Goal: Information Seeking & Learning: Learn about a topic

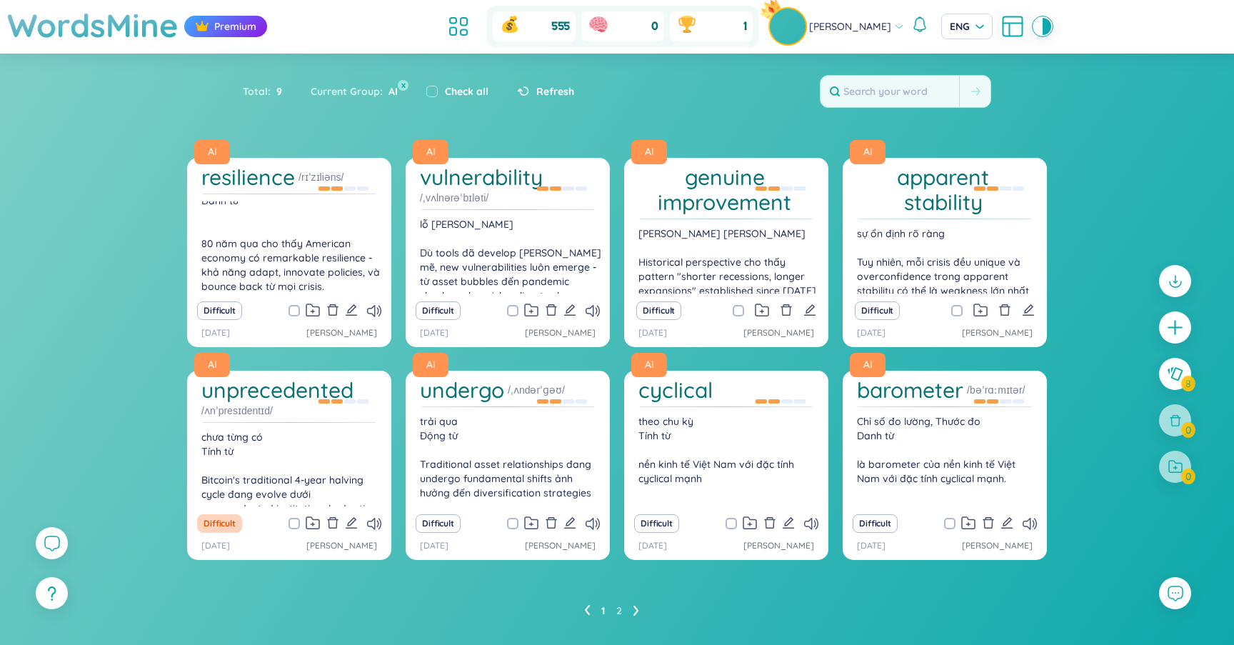
scroll to position [20, 0]
click at [254, 176] on h1 "resilience" at bounding box center [248, 177] width 94 height 25
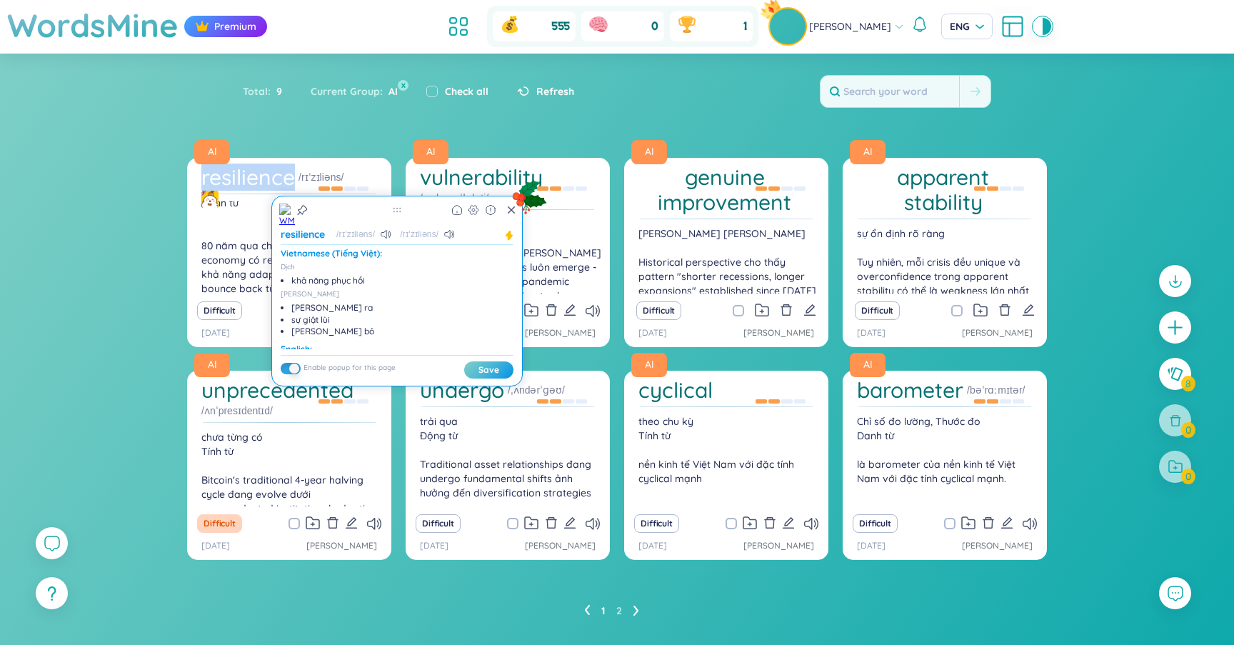
click at [213, 200] on img at bounding box center [209, 199] width 17 height 17
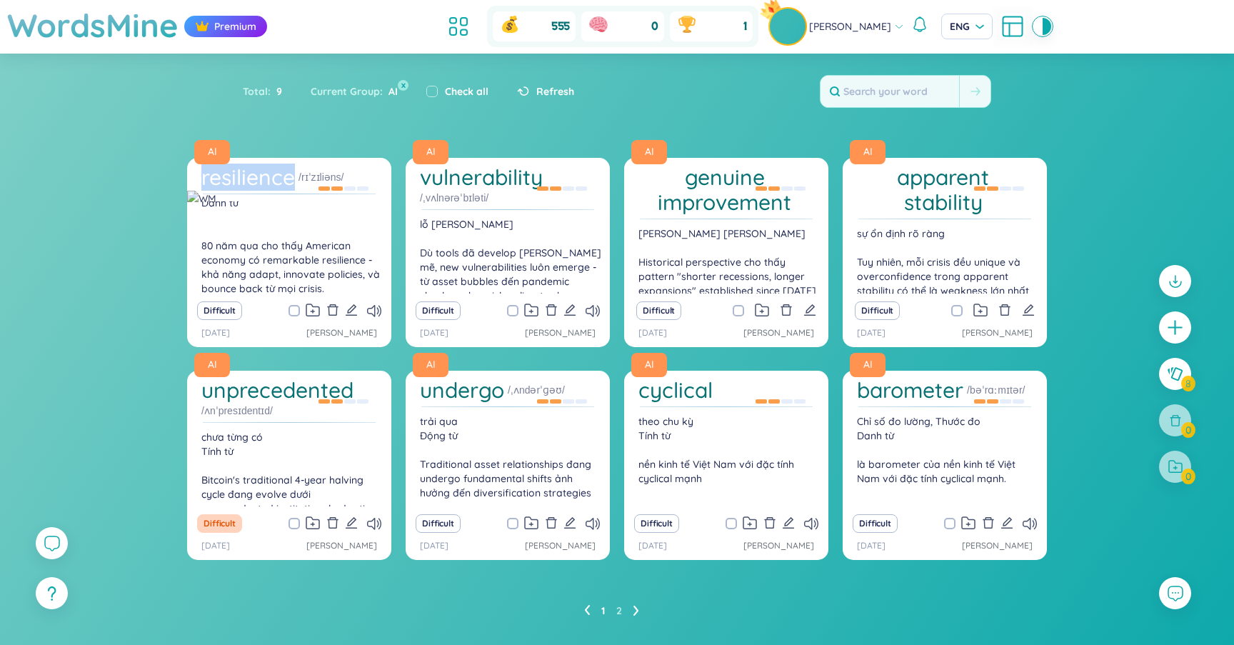
scroll to position [31, 0]
click at [141, 328] on div "AI resilience /rɪˈzɪliəns/ khả năng phục [PERSON_NAME] từ 80 năm qua cho thấy …" at bounding box center [617, 404] width 1234 height 493
click at [401, 81] on button "x" at bounding box center [403, 85] width 13 height 13
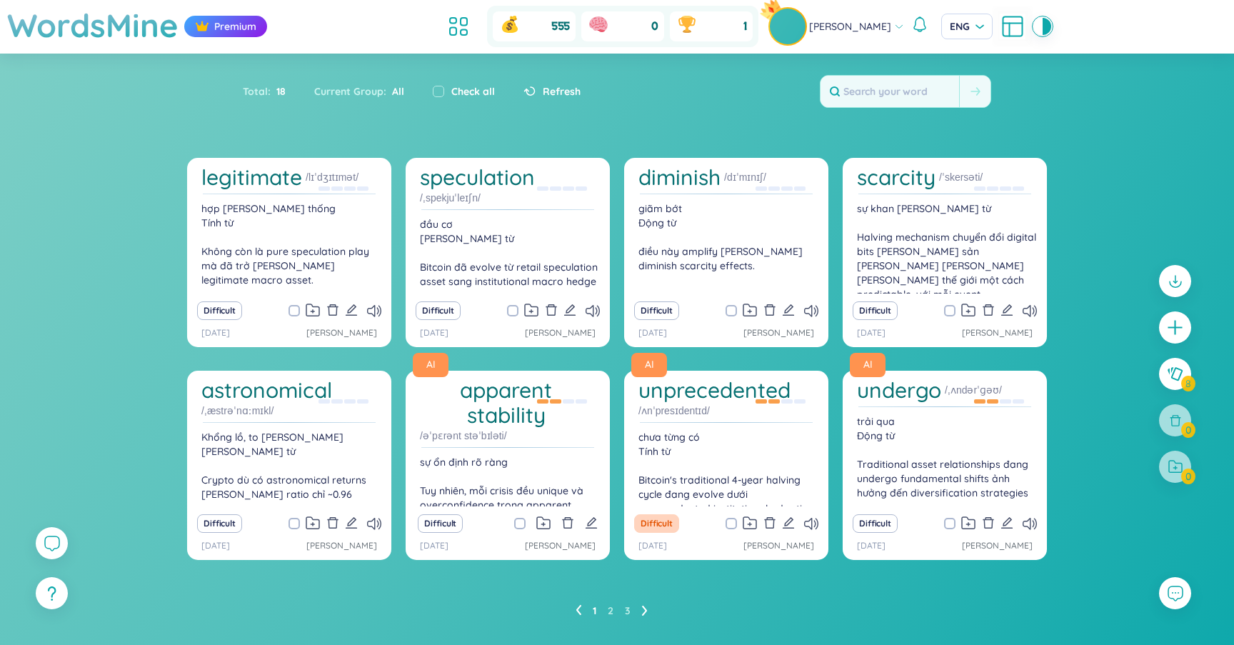
click at [294, 308] on span at bounding box center [294, 310] width 11 height 11
click at [296, 308] on input "checkbox" at bounding box center [301, 310] width 11 height 11
checkbox input "true"
click at [374, 306] on icon at bounding box center [374, 311] width 14 height 12
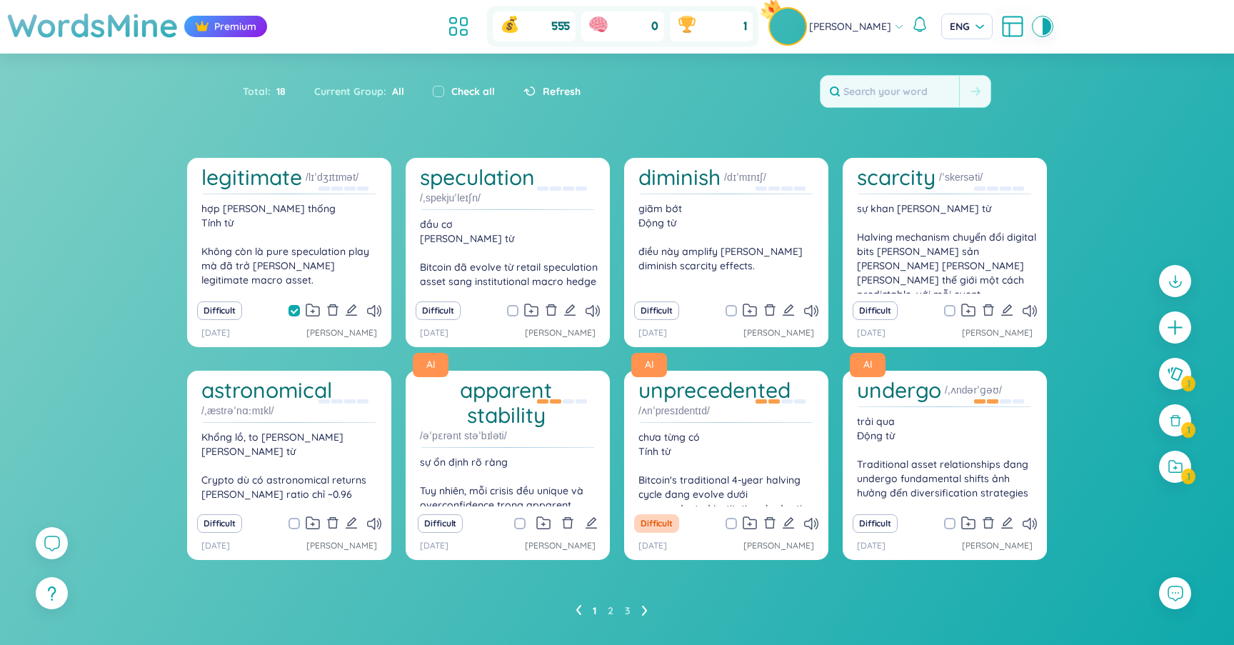
click at [271, 176] on h1 "legitimate" at bounding box center [251, 177] width 101 height 25
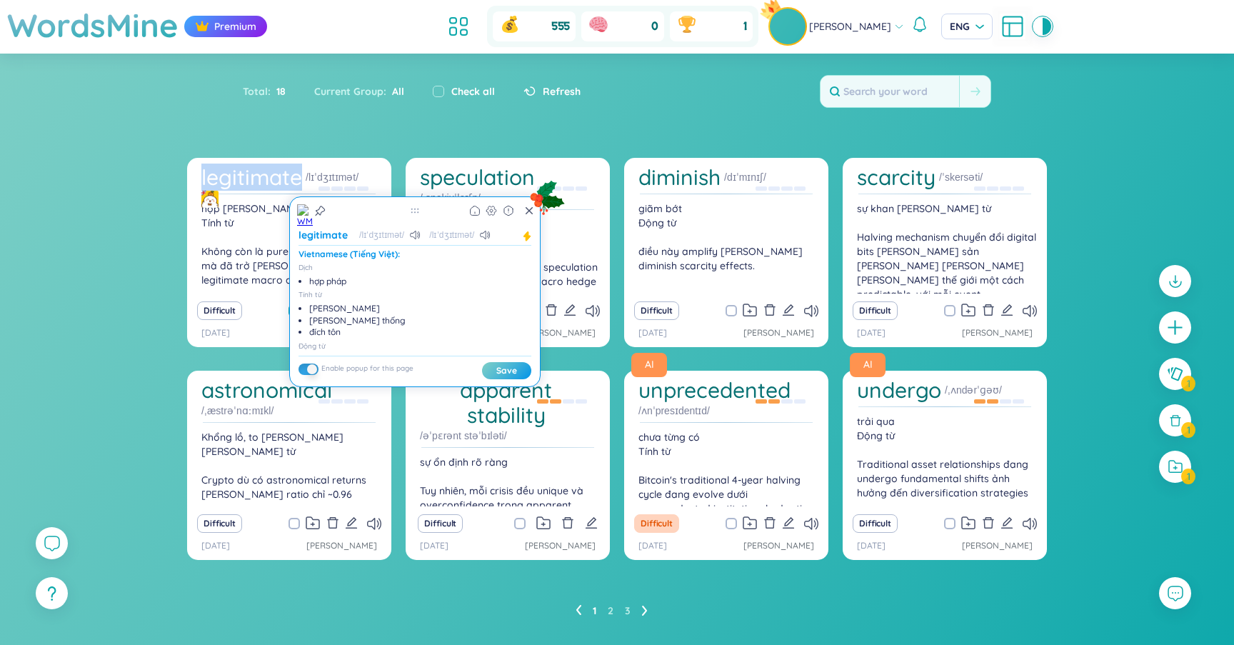
click at [212, 205] on img at bounding box center [209, 199] width 17 height 17
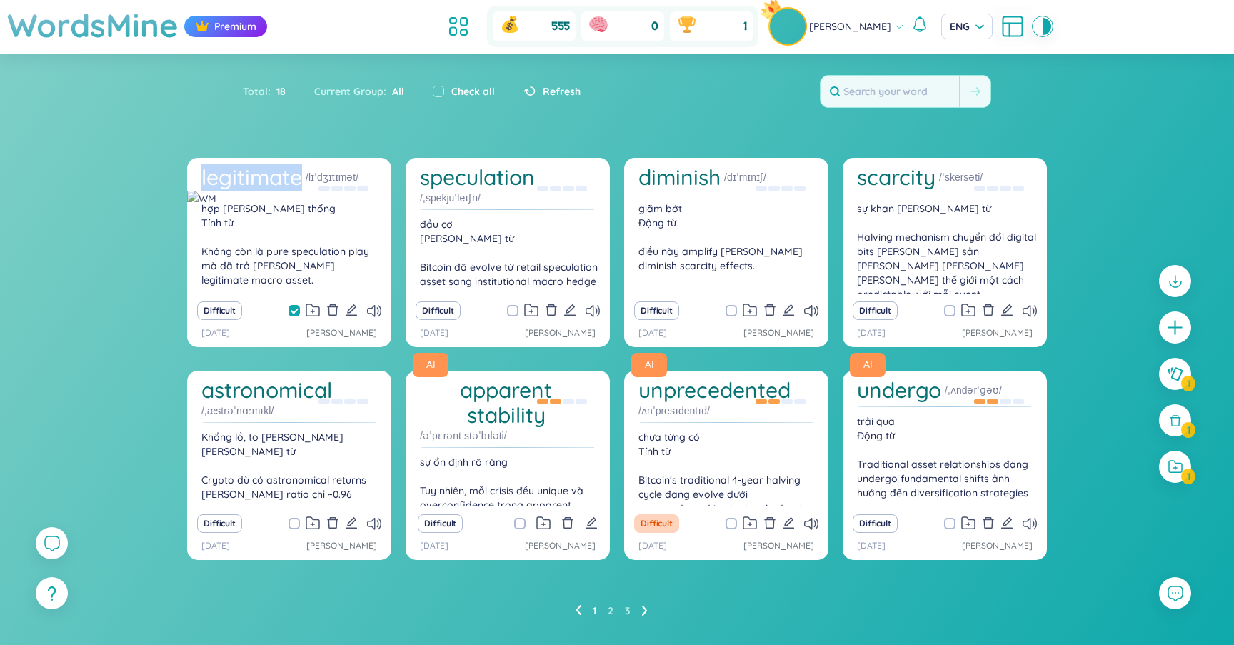
scroll to position [14, 0]
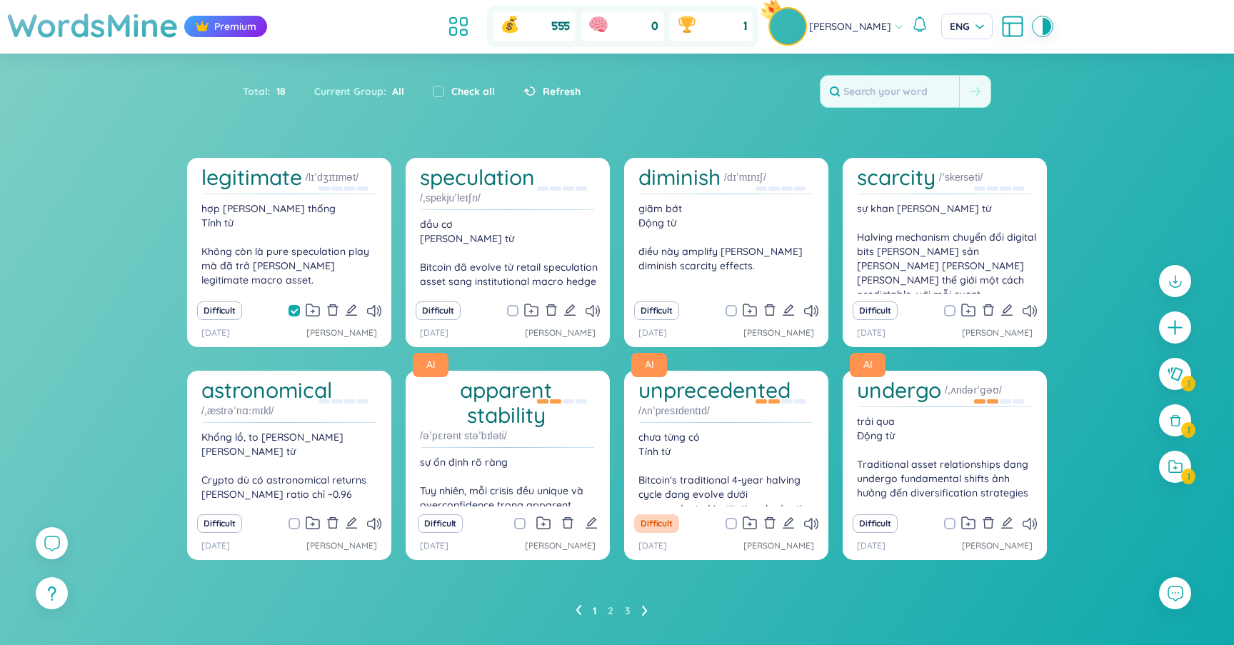
click at [159, 327] on div "legitimate /lɪˈdʒɪtɪmət/ hợp [PERSON_NAME] thống Tính từ Không còn là pure spe…" at bounding box center [617, 404] width 1234 height 493
click at [514, 309] on span at bounding box center [512, 310] width 11 height 11
click at [514, 309] on input "checkbox" at bounding box center [519, 310] width 11 height 11
checkbox input "true"
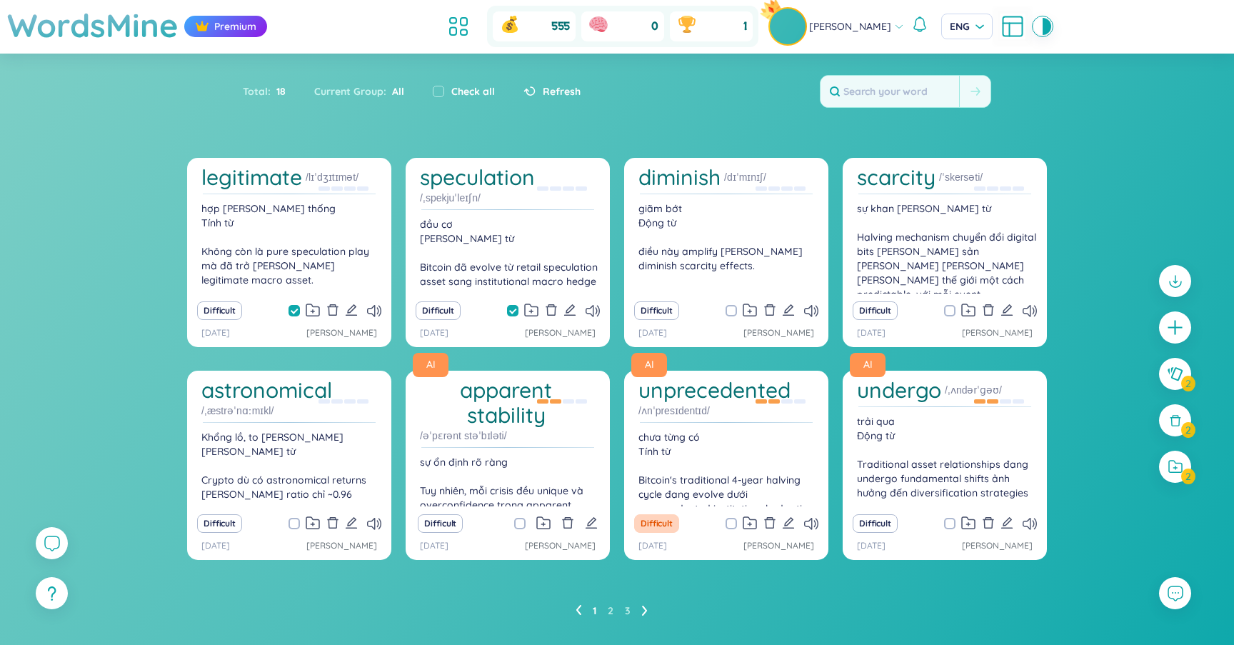
click at [735, 308] on input "checkbox" at bounding box center [738, 310] width 11 height 11
checkbox input "true"
click at [950, 303] on label at bounding box center [949, 311] width 11 height 16
click at [952, 305] on input "checkbox" at bounding box center [957, 310] width 11 height 11
checkbox input "true"
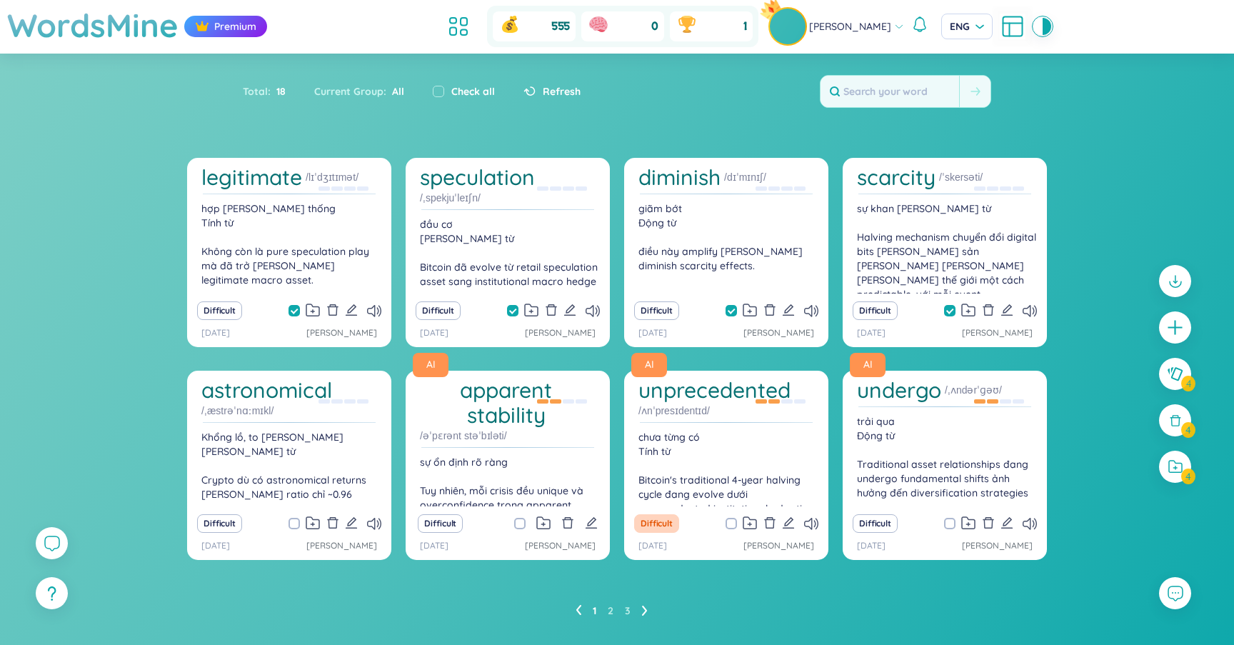
click at [291, 527] on span at bounding box center [294, 523] width 11 height 11
click at [296, 527] on input "checkbox" at bounding box center [301, 523] width 11 height 11
checkbox input "true"
click at [522, 518] on input "checkbox" at bounding box center [527, 523] width 11 height 11
click at [523, 522] on input "checkbox" at bounding box center [527, 523] width 11 height 11
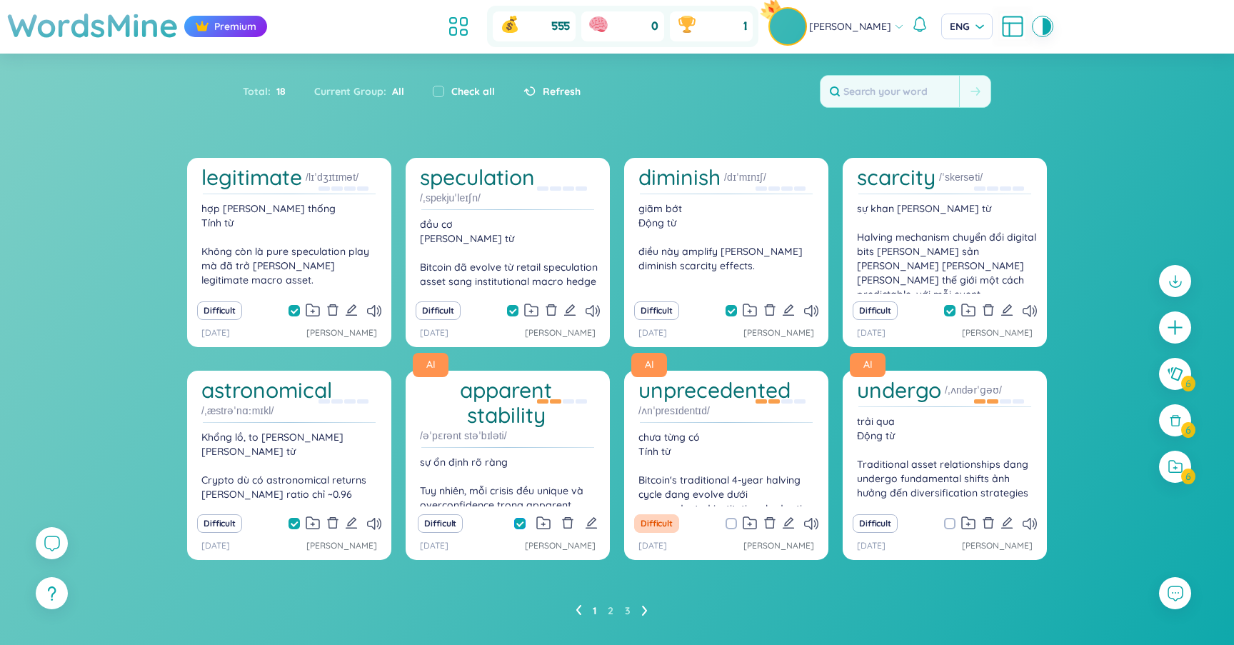
checkbox input "false"
click at [1172, 464] on icon at bounding box center [1176, 466] width 16 height 15
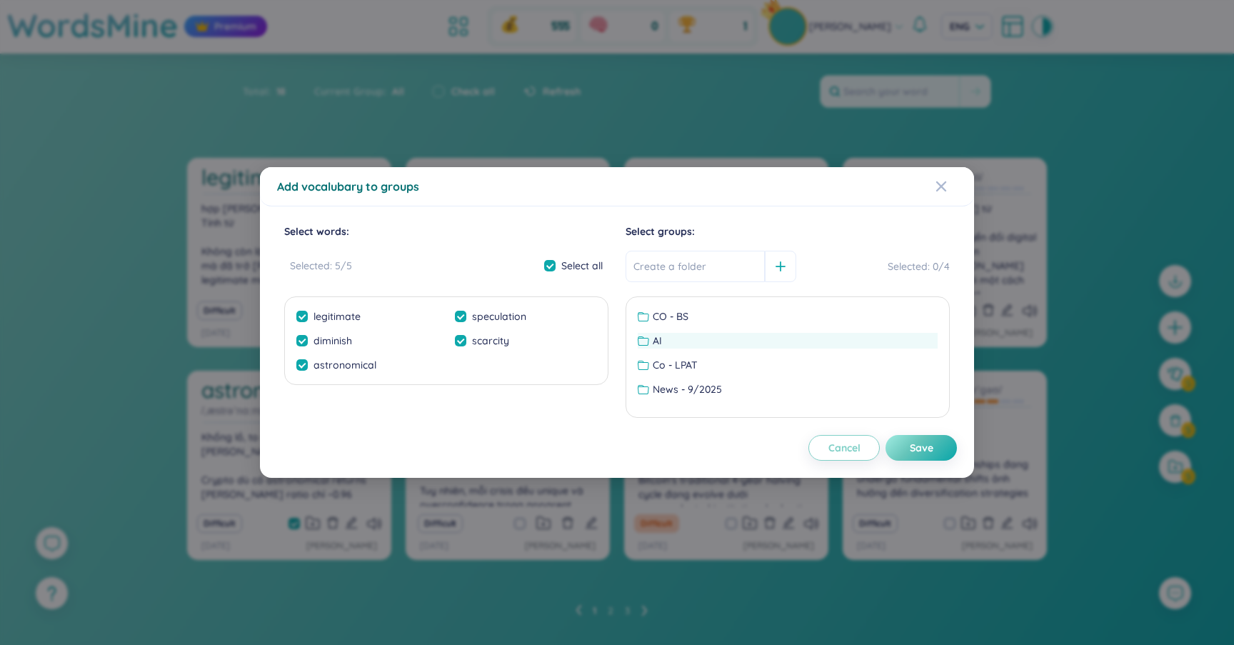
click at [647, 340] on icon at bounding box center [643, 340] width 11 height 11
click at [910, 453] on div "Save" at bounding box center [922, 448] width 24 height 16
checkbox input "false"
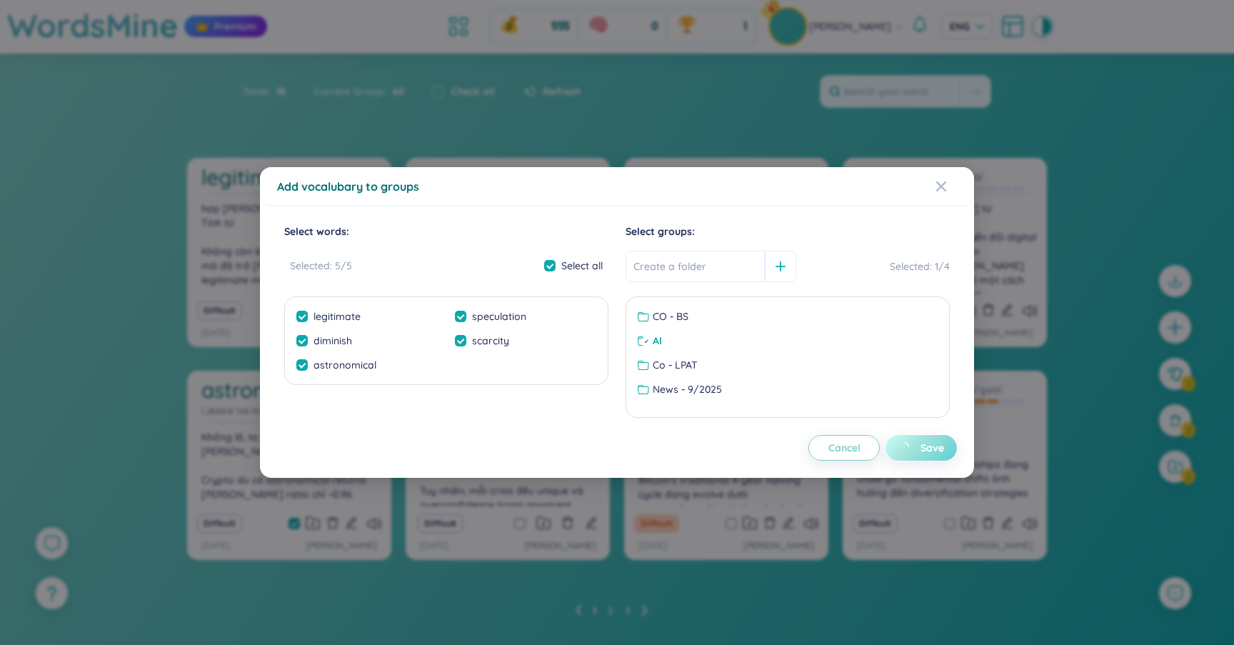
checkbox input "false"
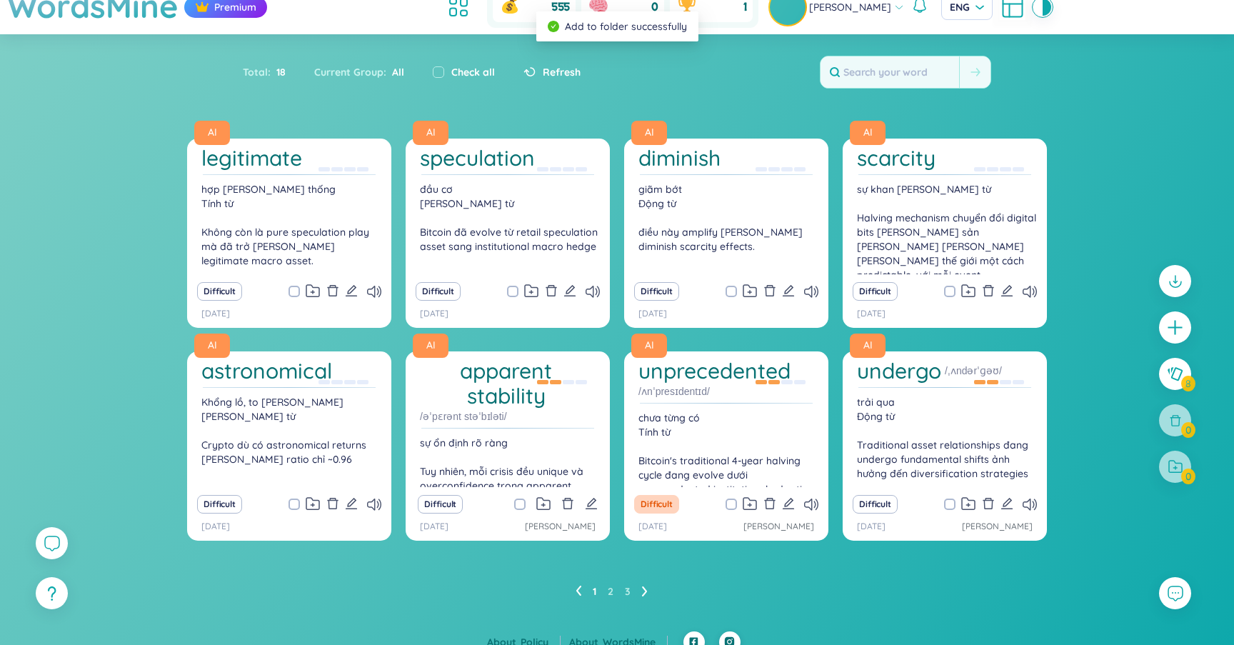
scroll to position [25, 0]
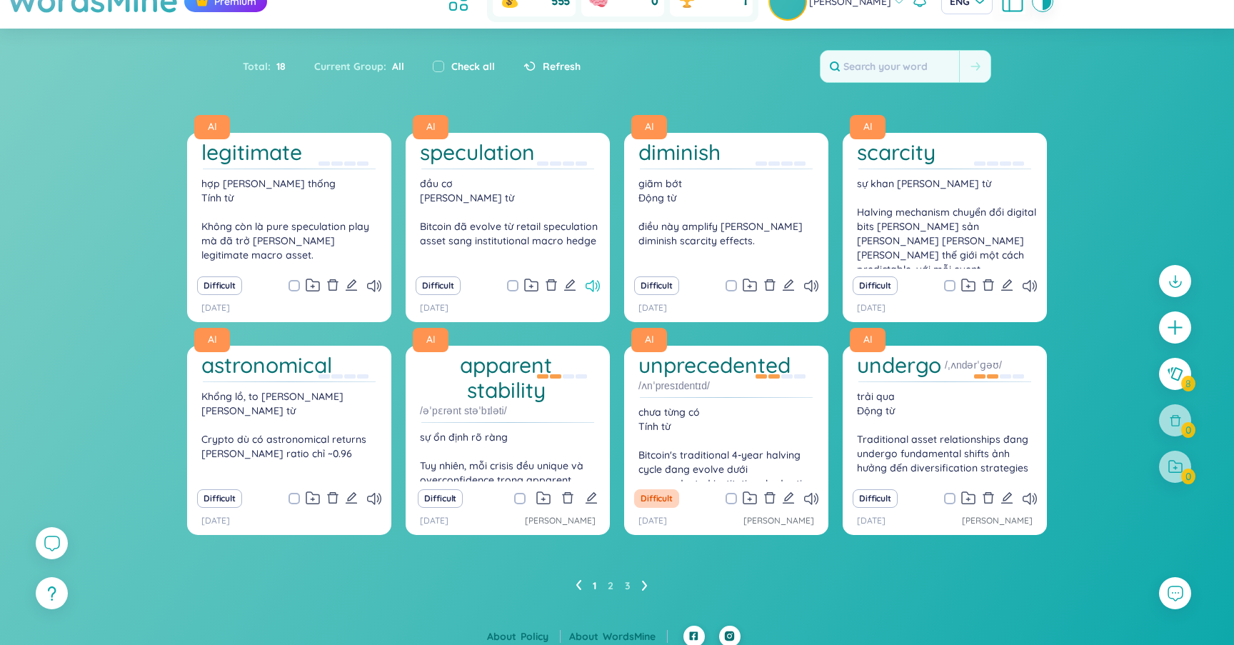
click at [593, 281] on icon at bounding box center [593, 286] width 14 height 12
click at [807, 286] on icon at bounding box center [811, 286] width 14 height 12
click at [691, 156] on h1 "diminish" at bounding box center [680, 152] width 82 height 25
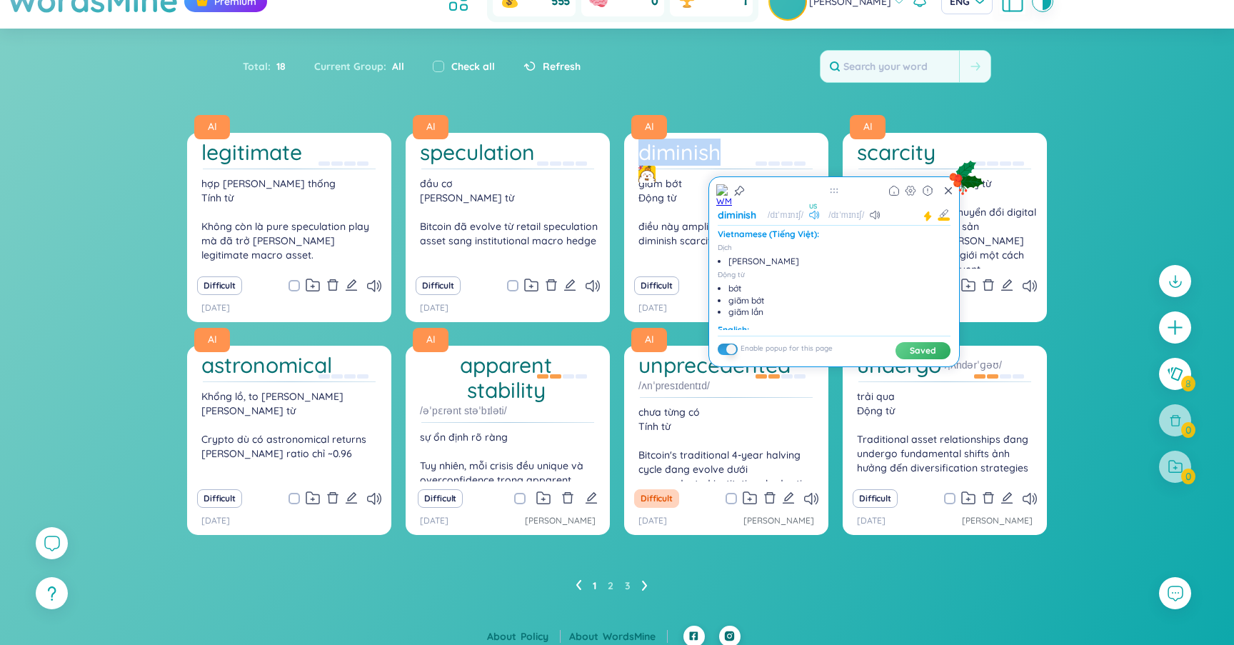
click at [813, 216] on icon at bounding box center [814, 215] width 11 height 9
click at [871, 219] on div "/dɪˈmɪnɪʃ/" at bounding box center [852, 214] width 58 height 11
click at [872, 215] on icon at bounding box center [875, 215] width 11 height 9
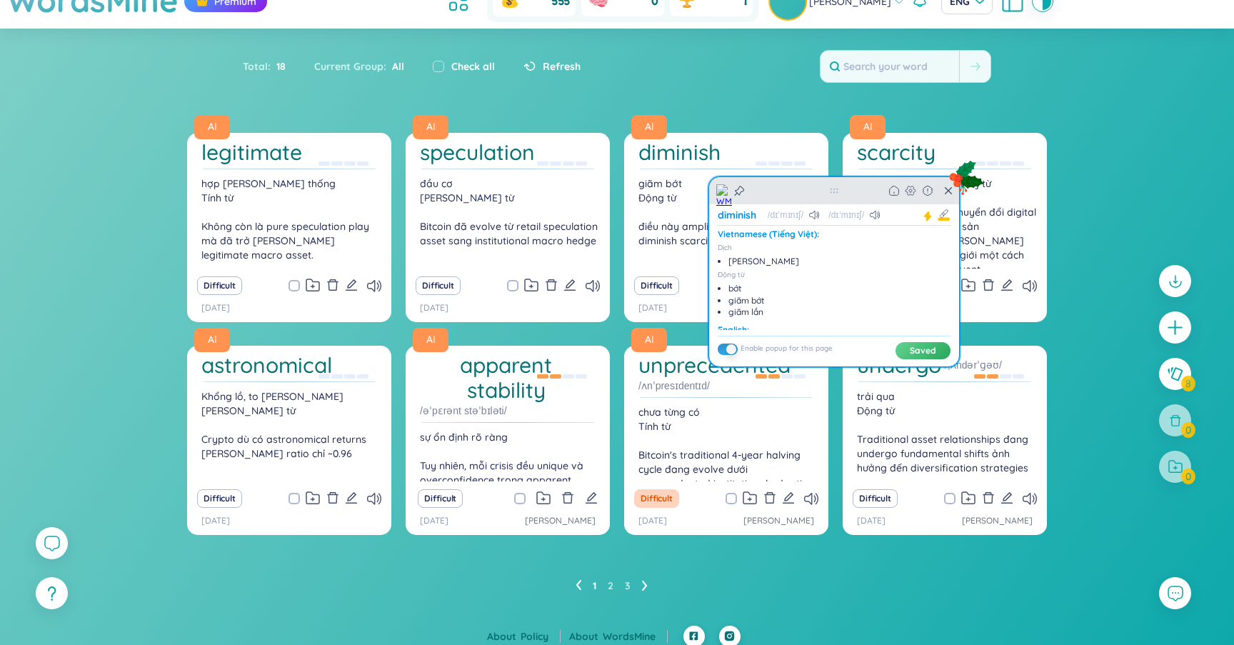
click at [947, 197] on div "Back Home" at bounding box center [834, 190] width 250 height 27
click at [951, 193] on icon at bounding box center [948, 190] width 7 height 7
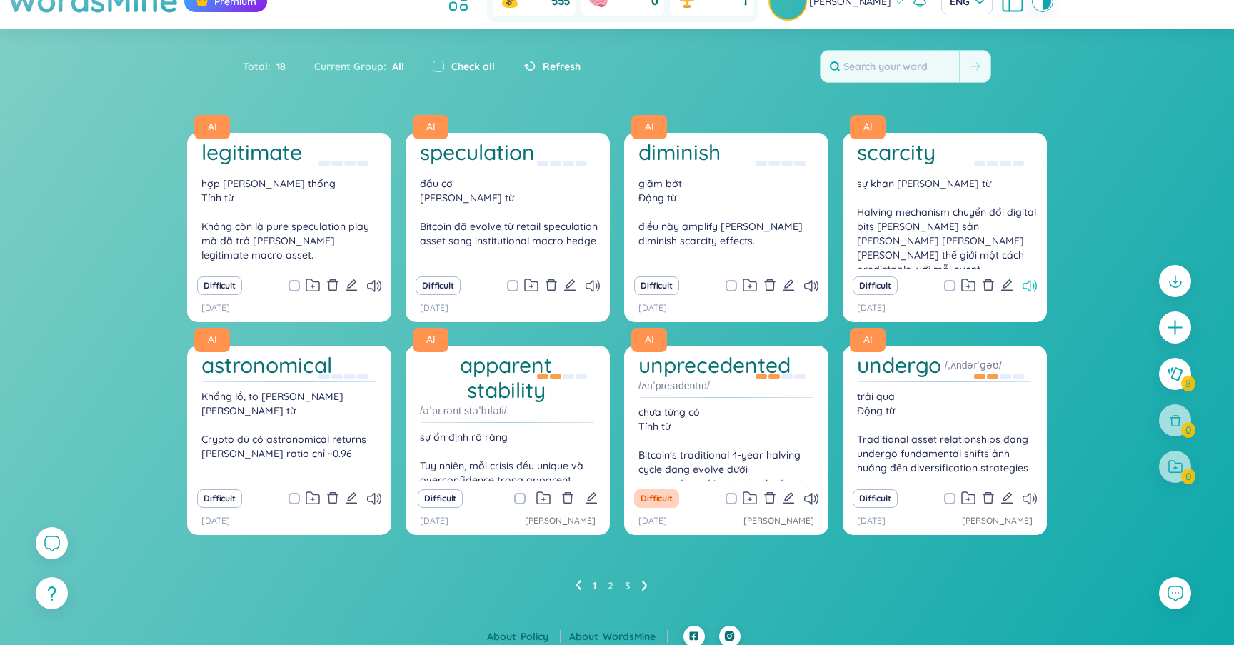
click at [1027, 283] on icon at bounding box center [1030, 286] width 14 height 12
click at [893, 159] on h1 "scarcity" at bounding box center [896, 152] width 79 height 25
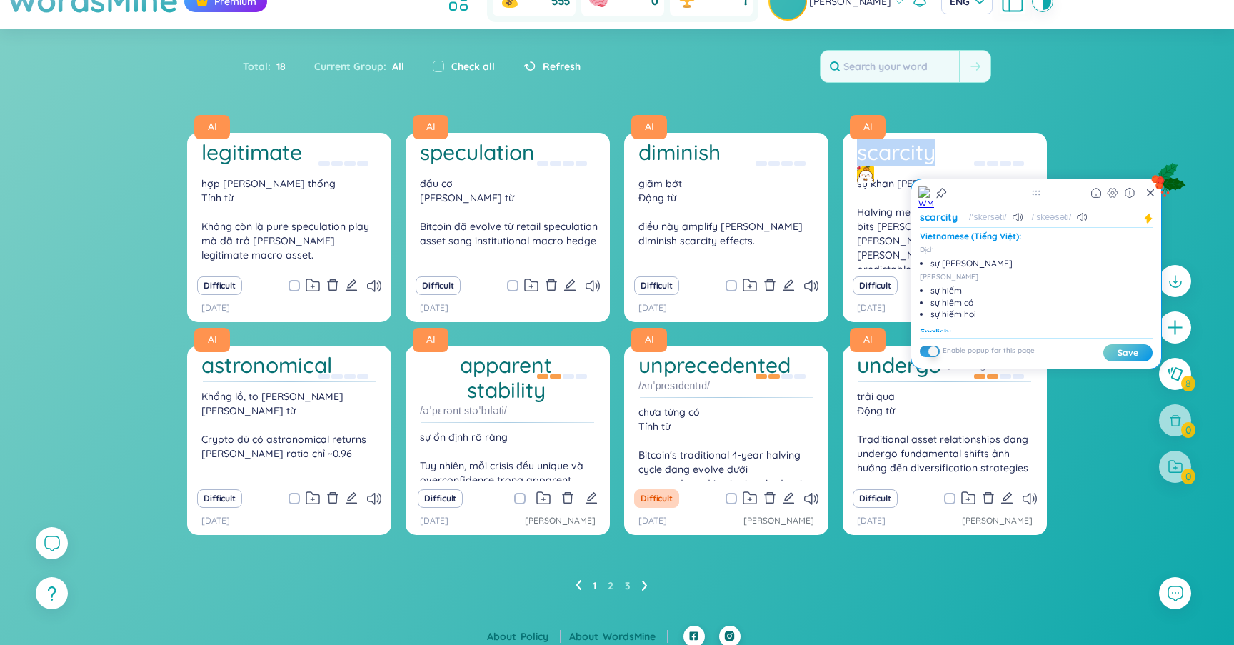
click at [868, 176] on img at bounding box center [865, 174] width 17 height 17
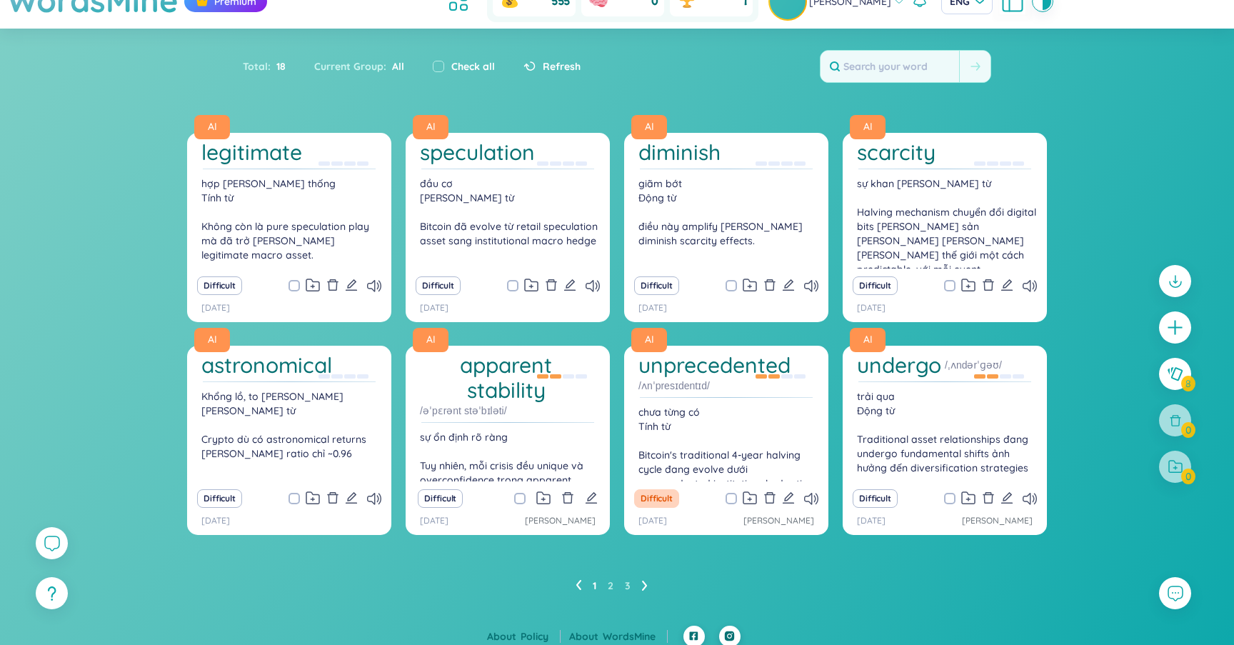
click at [677, 100] on div "Total : 18 Current Group : All Check all Refresh" at bounding box center [617, 73] width 892 height 61
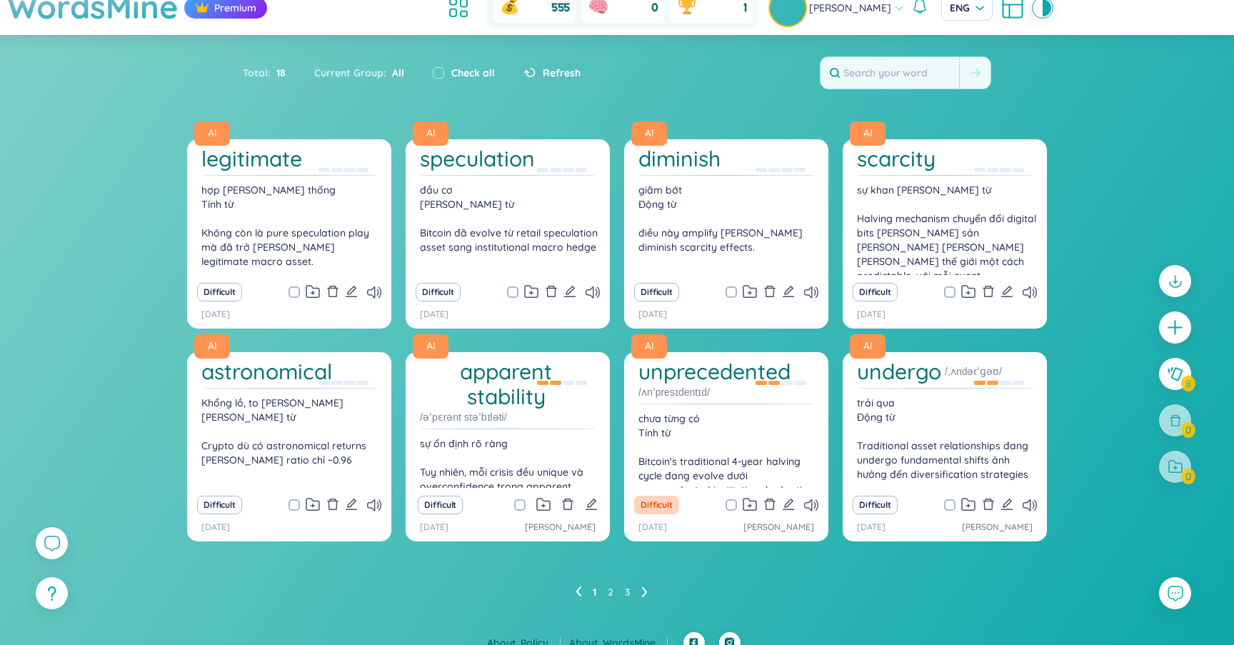
scroll to position [34, 0]
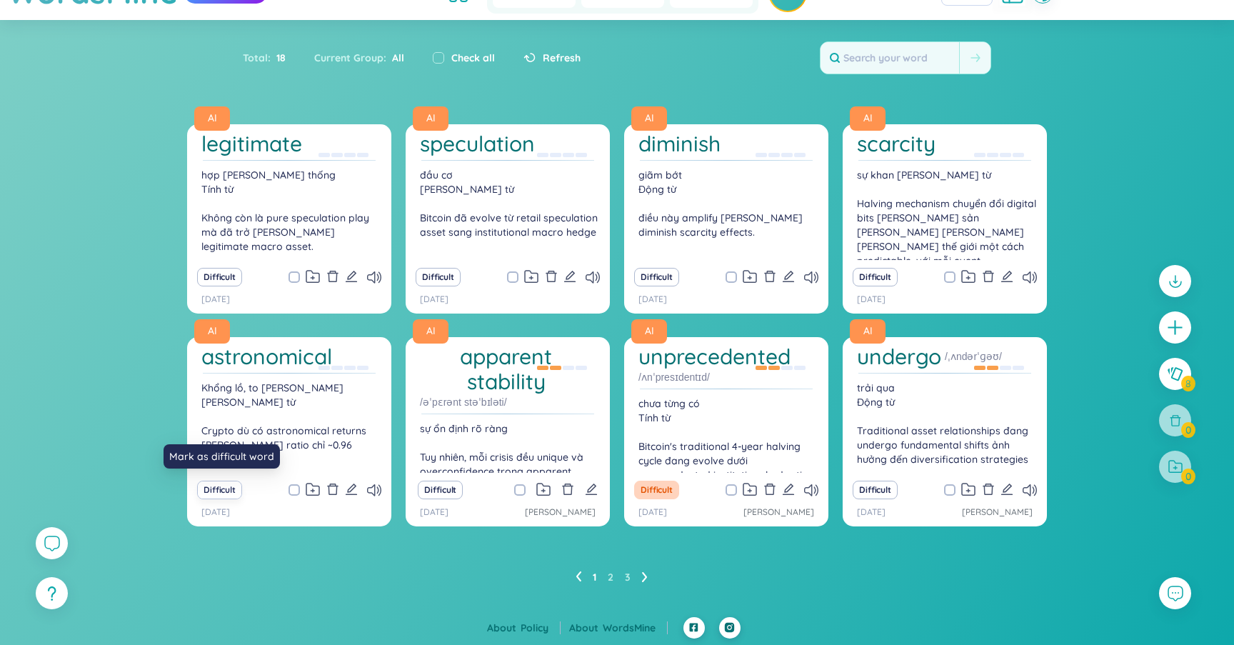
click at [230, 489] on button "Difficult" at bounding box center [219, 490] width 45 height 19
click at [642, 582] on li at bounding box center [645, 577] width 6 height 23
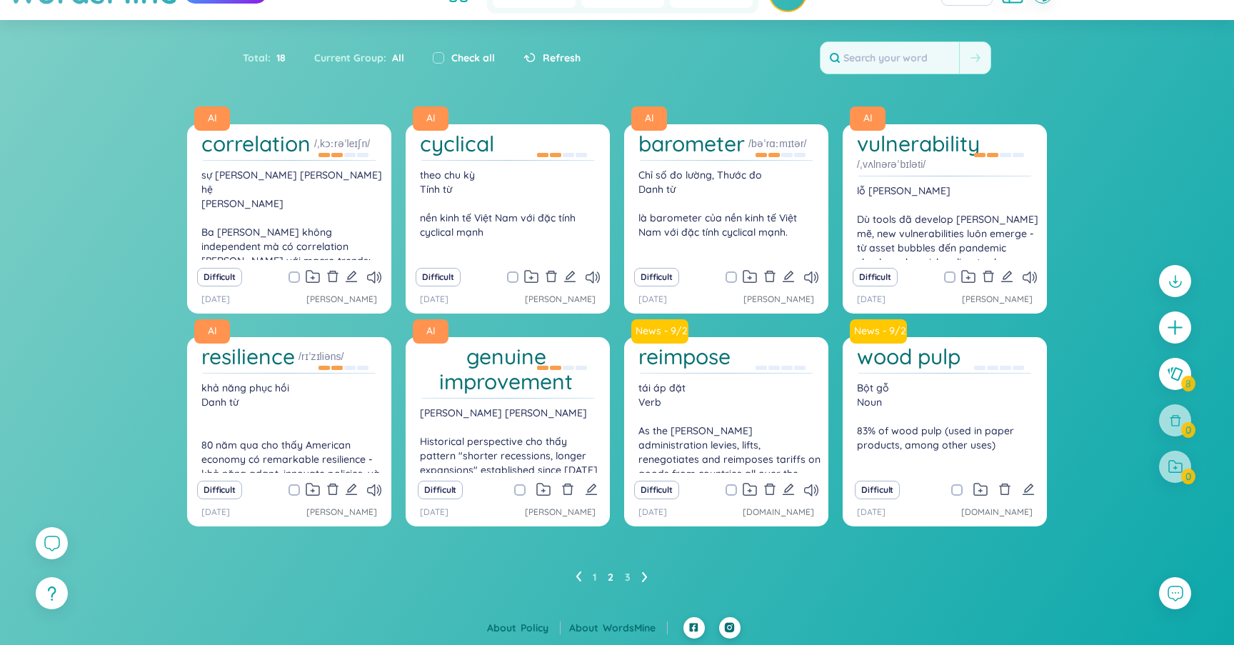
click at [642, 580] on icon at bounding box center [644, 577] width 5 height 10
